Goal: Navigation & Orientation: Find specific page/section

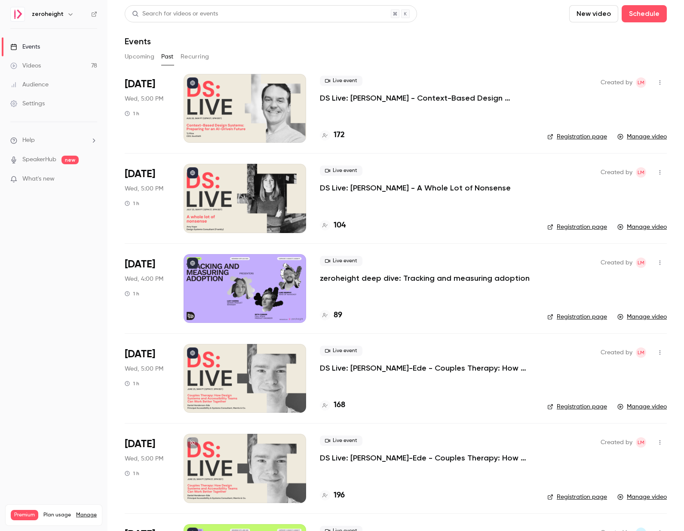
click at [59, 15] on h6 "zeroheight" at bounding box center [48, 14] width 32 height 9
click at [67, 13] on icon "button" at bounding box center [70, 14] width 7 height 7
click at [56, 76] on span "Switch channel" at bounding box center [52, 78] width 43 height 9
click at [57, 72] on div "Converge" at bounding box center [80, 72] width 98 height 9
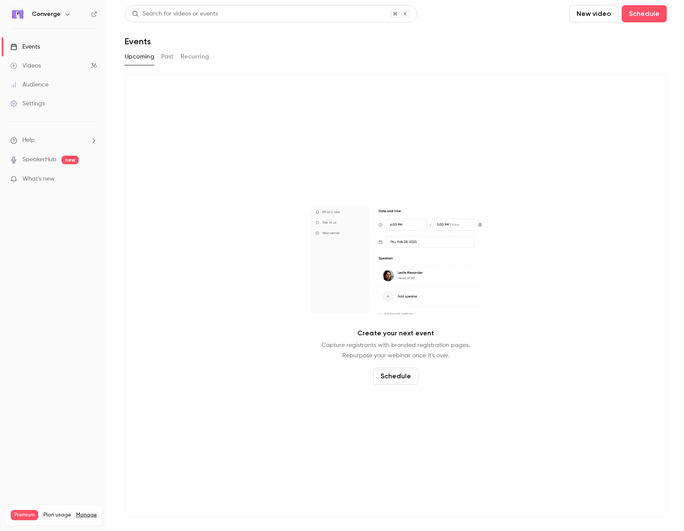
click at [49, 86] on link "Audience" at bounding box center [53, 84] width 107 height 19
